Goal: Transaction & Acquisition: Purchase product/service

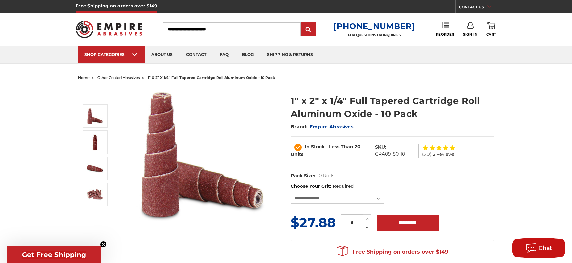
type input "**********"
click at [470, 32] on link "Sign In" at bounding box center [470, 29] width 14 height 15
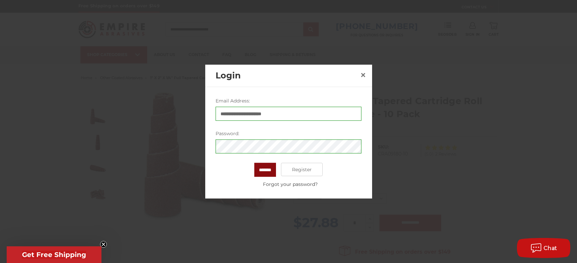
click at [263, 167] on input "*******" at bounding box center [265, 170] width 22 height 14
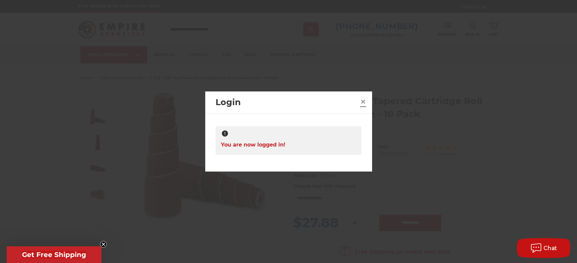
click at [365, 100] on span "×" at bounding box center [363, 101] width 6 height 13
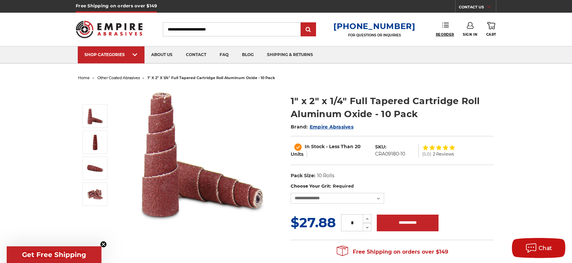
click at [441, 35] on span "Reorder" at bounding box center [445, 34] width 18 height 4
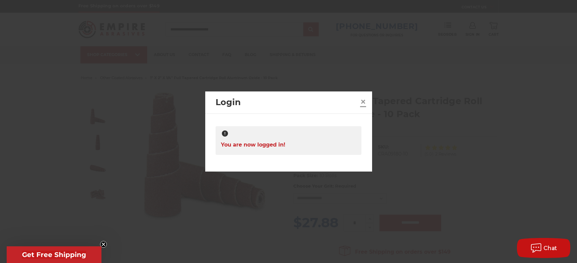
click at [360, 103] on span "×" at bounding box center [363, 101] width 6 height 13
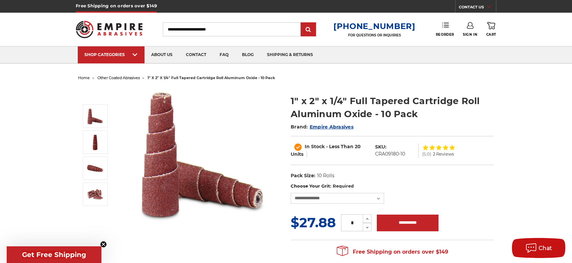
click at [443, 29] on link "Reorder" at bounding box center [445, 29] width 18 height 14
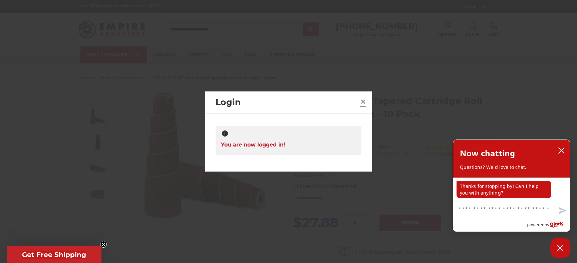
click at [359, 99] on link "×" at bounding box center [363, 101] width 11 height 11
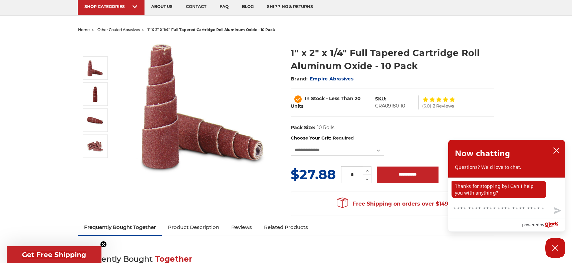
scroll to position [67, 0]
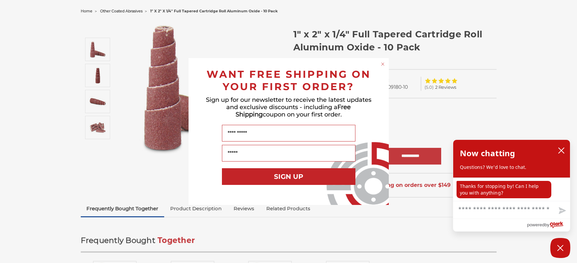
click at [378, 130] on div "Name" at bounding box center [288, 133] width 187 height 17
click at [382, 63] on icon "Close dialog" at bounding box center [382, 64] width 3 height 3
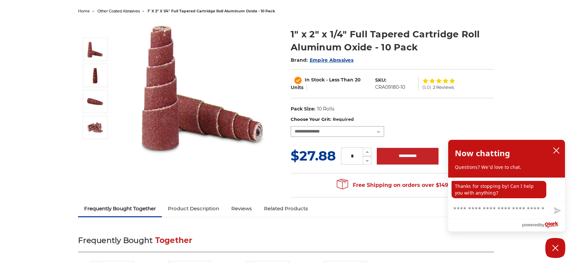
click at [378, 129] on select "**********" at bounding box center [337, 131] width 93 height 11
select select "****"
click at [291, 126] on select "**********" at bounding box center [337, 131] width 93 height 11
click at [368, 152] on icon at bounding box center [367, 152] width 5 height 6
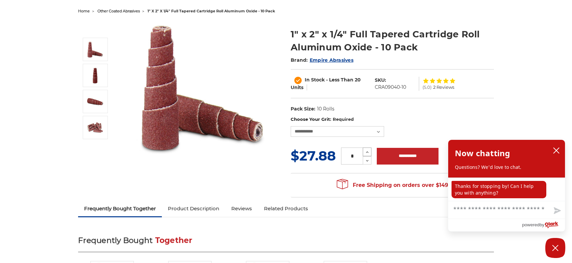
click at [367, 148] on button "Increase Quantity:" at bounding box center [367, 151] width 9 height 9
click at [367, 151] on icon at bounding box center [367, 152] width 5 height 6
type input "*"
click at [401, 153] on input "**********" at bounding box center [408, 156] width 62 height 17
type input "**********"
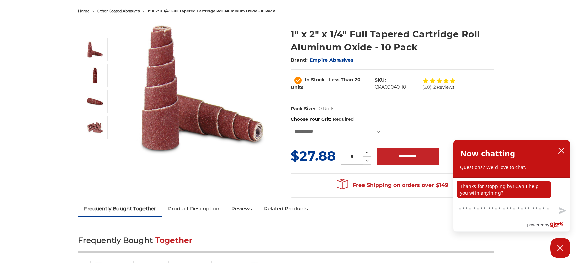
click at [245, 155] on div "× Added to Cart! 1" x 2" x 1/4" Full Tapered Cartridge Roll Aluminum Oxide - 10…" at bounding box center [288, 131] width 577 height 263
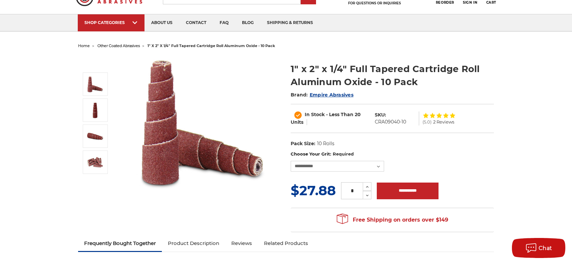
scroll to position [0, 0]
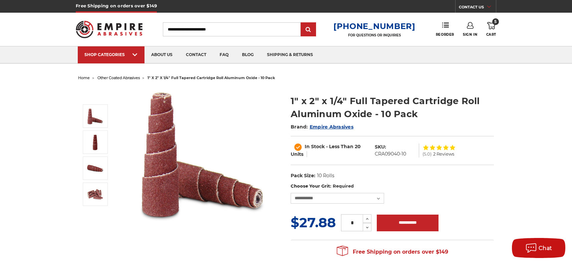
click at [487, 27] on icon at bounding box center [491, 25] width 8 height 7
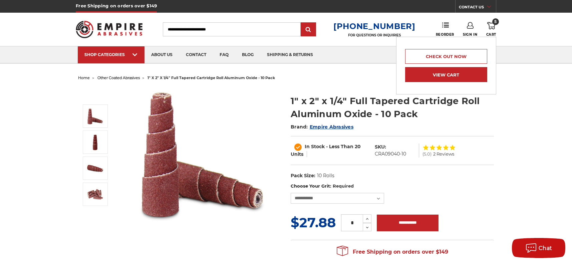
click at [440, 80] on link "View Cart" at bounding box center [446, 74] width 82 height 15
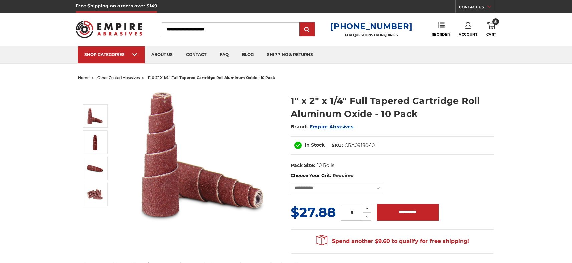
select select "****"
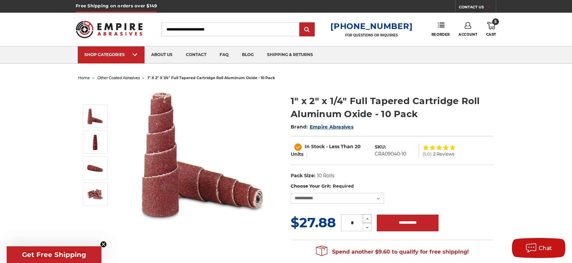
click at [366, 216] on icon at bounding box center [367, 219] width 5 height 6
type input "*"
click at [489, 35] on span "Cart" at bounding box center [491, 34] width 10 height 4
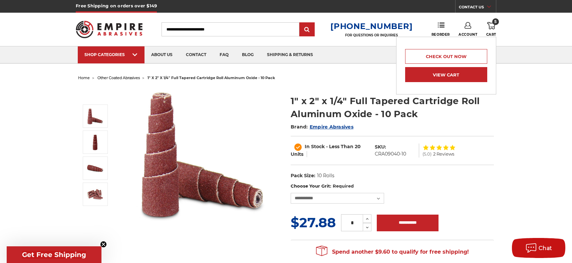
click at [461, 78] on link "View Cart" at bounding box center [446, 74] width 82 height 15
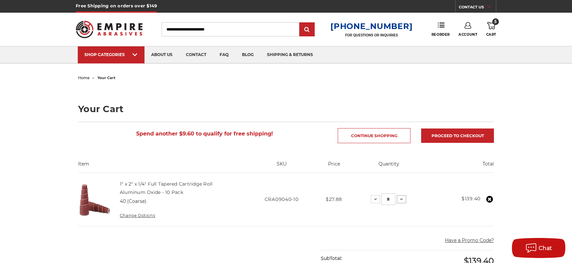
click at [405, 199] on button "Increase Quantity:" at bounding box center [401, 199] width 9 height 8
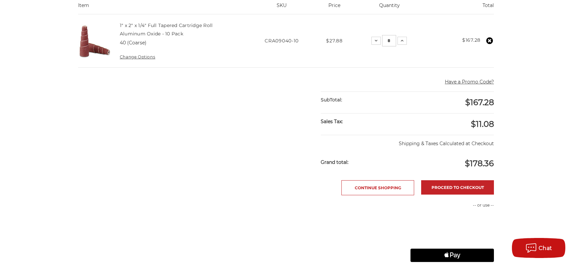
scroll to position [200, 0]
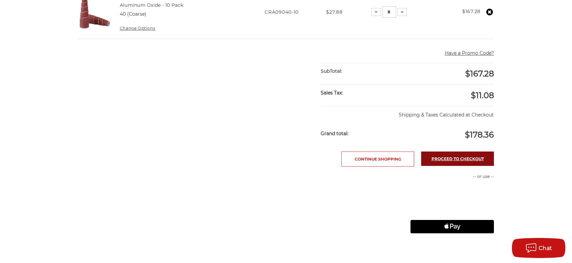
click at [460, 164] on link "Proceed to checkout" at bounding box center [457, 158] width 73 height 14
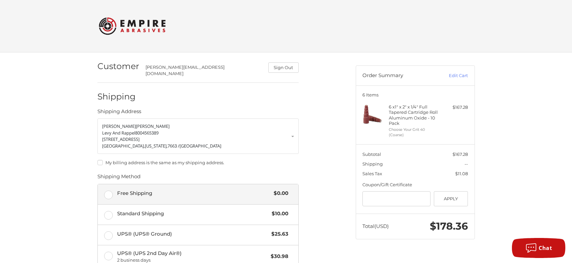
click at [108, 192] on label "Free Shipping $0.00" at bounding box center [198, 194] width 200 height 20
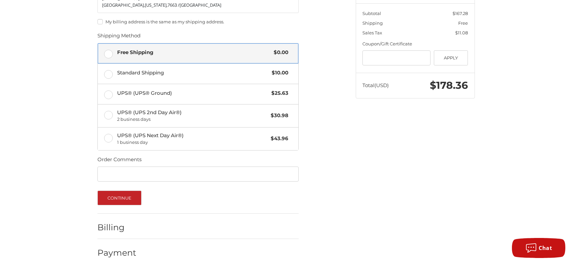
scroll to position [144, 0]
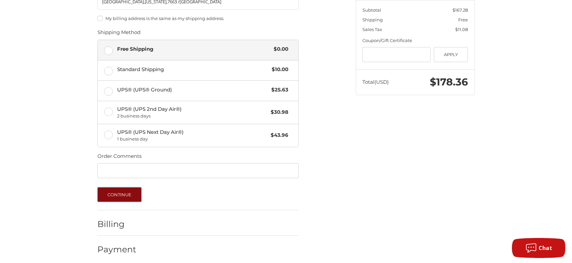
click at [129, 190] on button "Continue" at bounding box center [119, 194] width 44 height 15
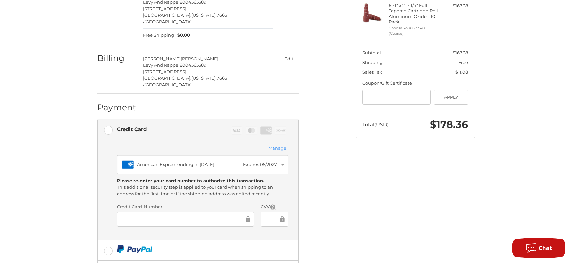
scroll to position [109, 0]
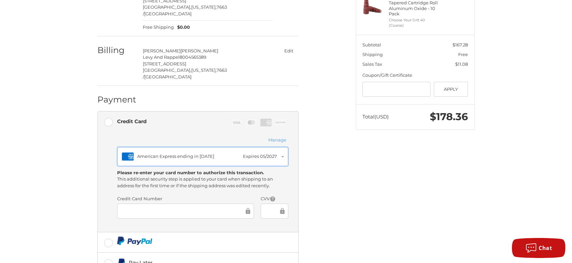
click at [220, 153] on div "American Express ending in 2094" at bounding box center [188, 156] width 103 height 7
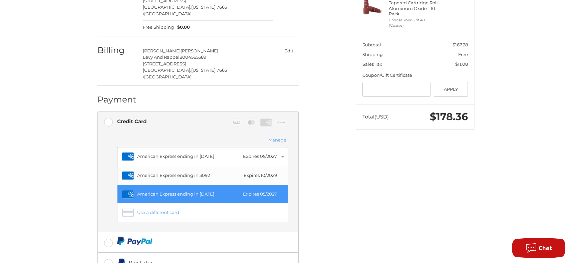
click at [213, 172] on div "American Express ending in 3092" at bounding box center [188, 175] width 103 height 7
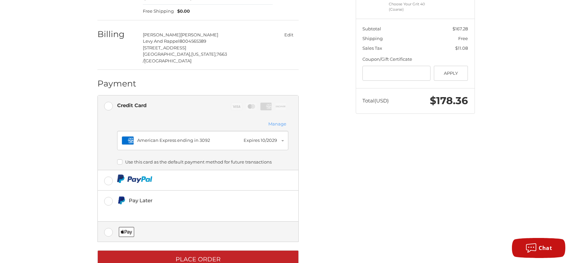
scroll to position [128, 0]
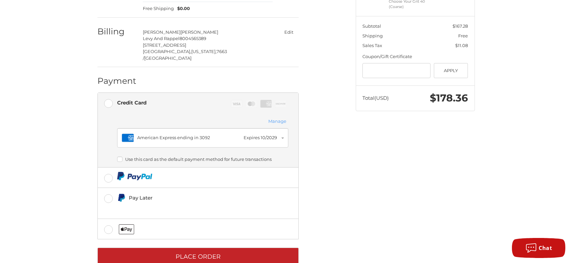
click at [117, 156] on label "Use this card as the default payment method for future transactions" at bounding box center [202, 158] width 171 height 5
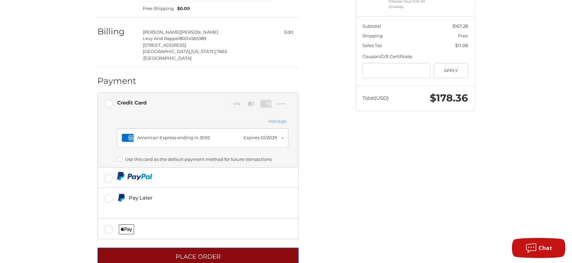
click at [212, 247] on button "Place Order" at bounding box center [197, 256] width 201 height 18
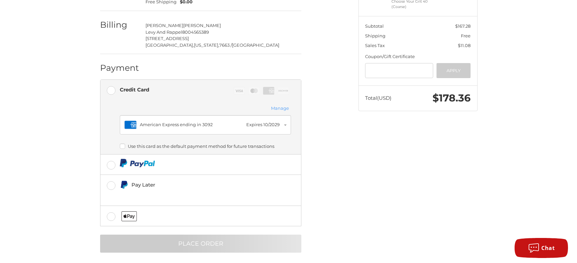
scroll to position [0, 0]
